Goal: Task Accomplishment & Management: Manage account settings

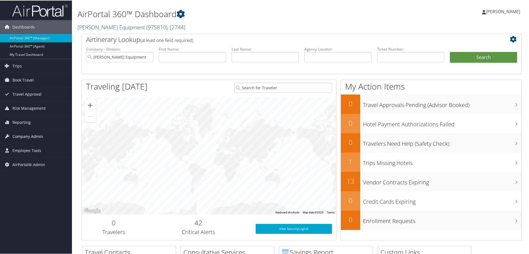
click at [35, 131] on span "Company Admin" at bounding box center [27, 136] width 31 height 14
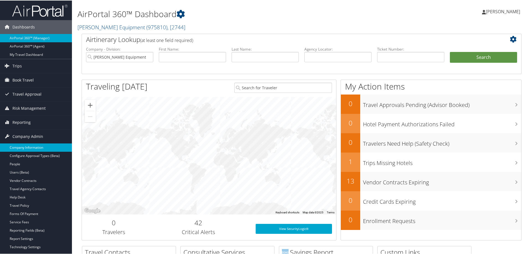
click at [29, 144] on link "Company Information" at bounding box center [36, 147] width 72 height 8
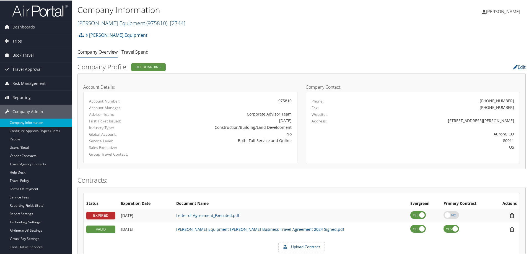
click at [116, 24] on link "[PERSON_NAME] Equipment ( 975810 ) , [ 2744 ]" at bounding box center [131, 22] width 108 height 7
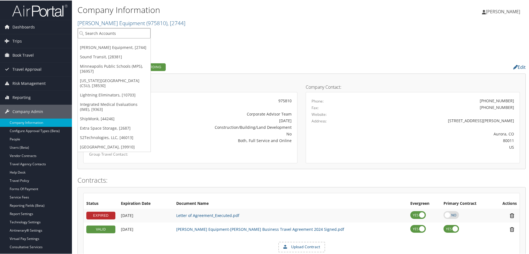
click at [112, 30] on input "search" at bounding box center [114, 33] width 73 height 10
type input "argus"
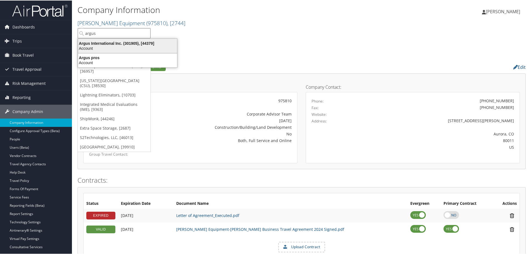
click at [95, 48] on div "Account" at bounding box center [128, 47] width 106 height 5
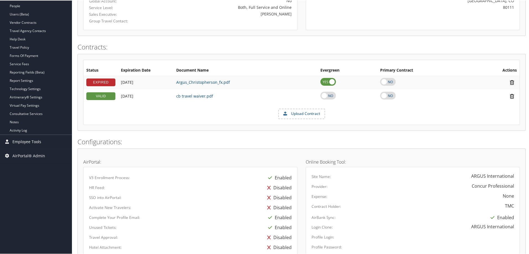
scroll to position [55, 0]
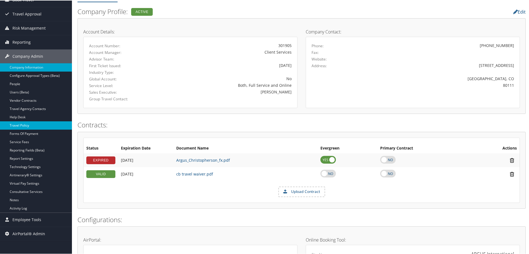
click at [26, 125] on link "Travel Policy" at bounding box center [36, 125] width 72 height 8
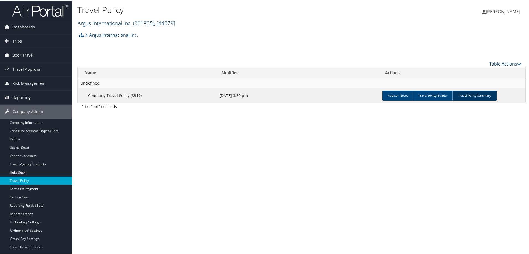
click at [477, 97] on link "Travel Policy Summary" at bounding box center [474, 95] width 44 height 10
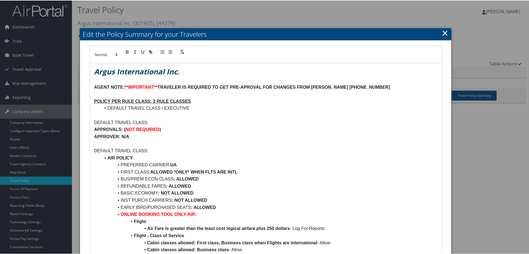
click at [251, 24] on div at bounding box center [265, 127] width 531 height 254
